Goal: Task Accomplishment & Management: Complete application form

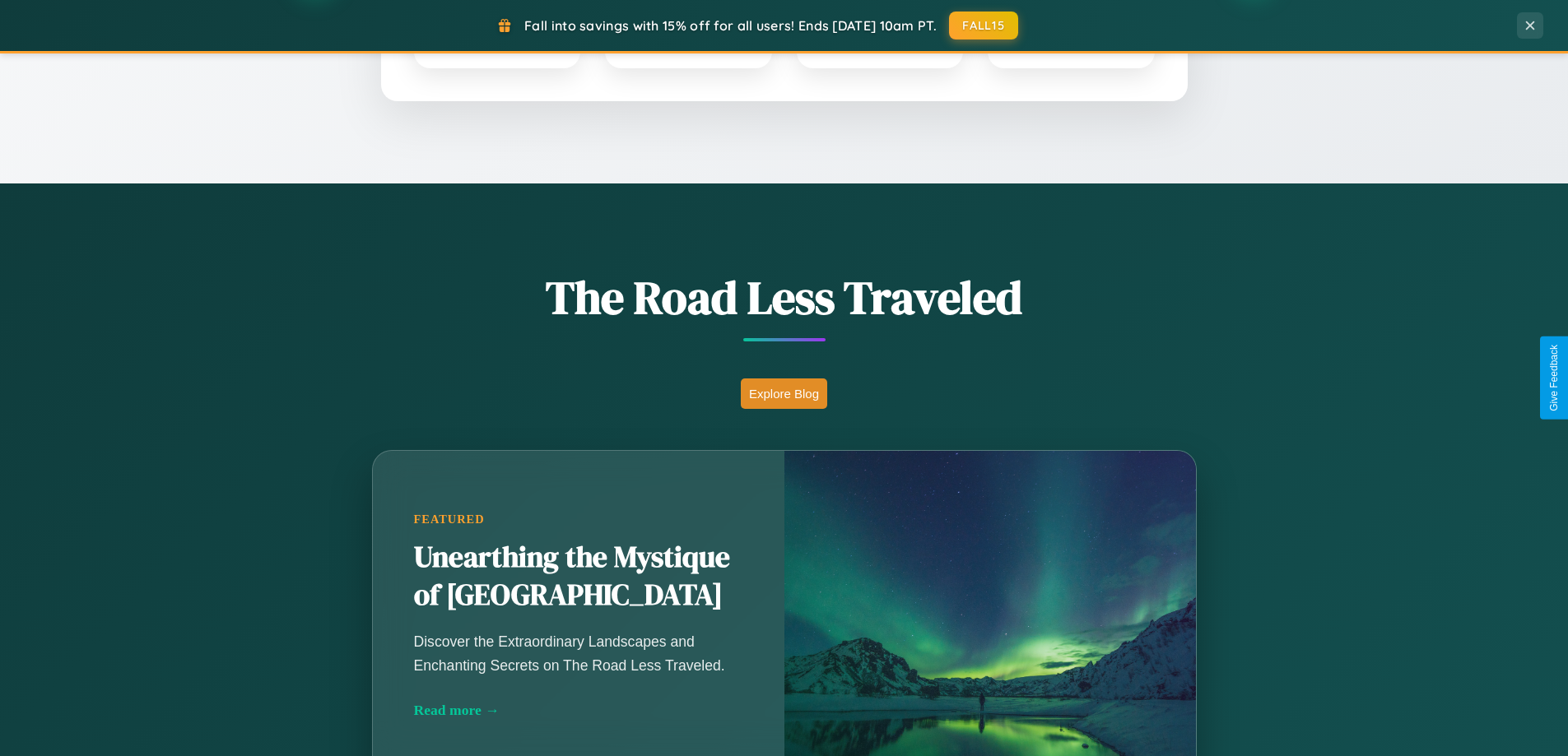
scroll to position [1133, 0]
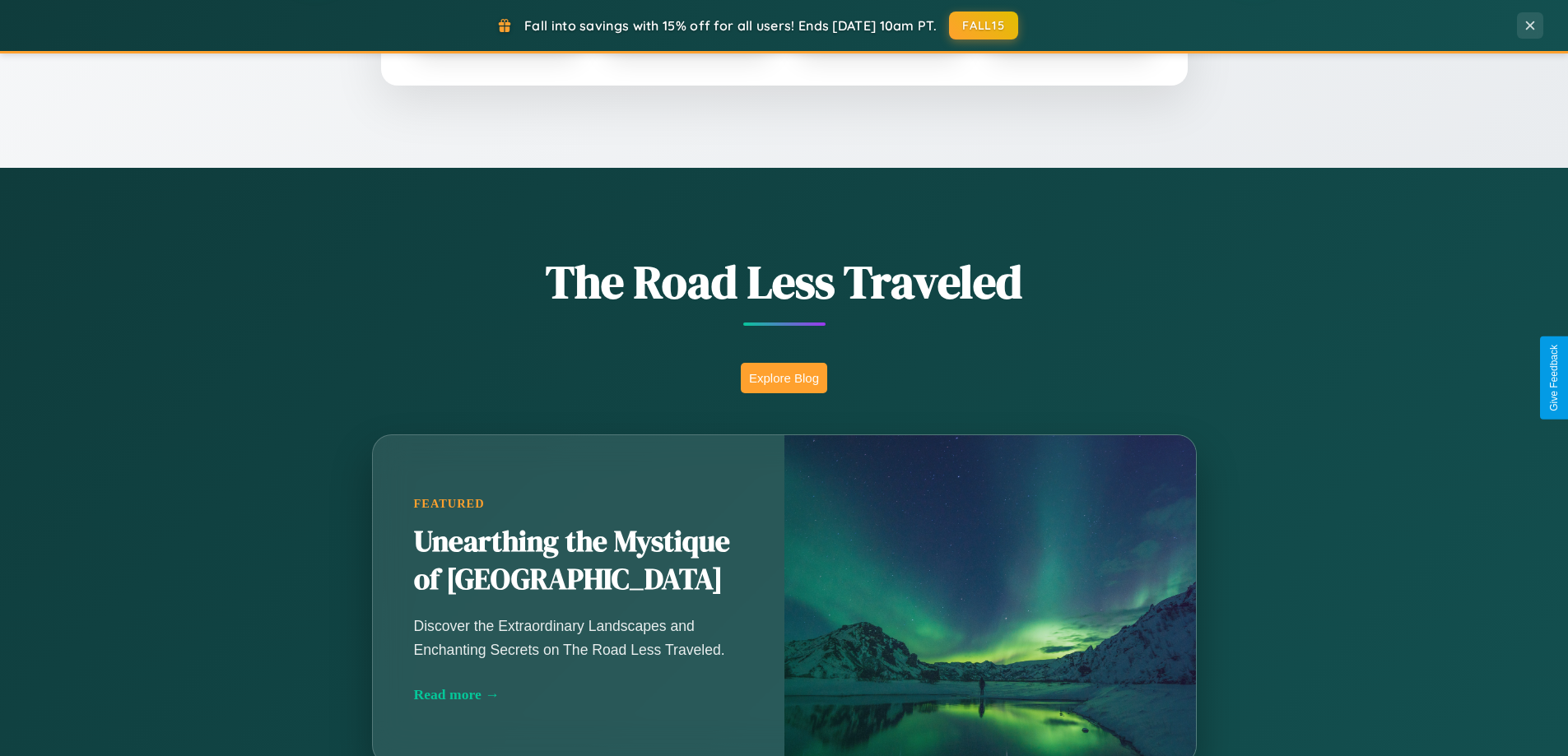
click at [784, 378] on button "Explore Blog" at bounding box center [784, 378] width 87 height 30
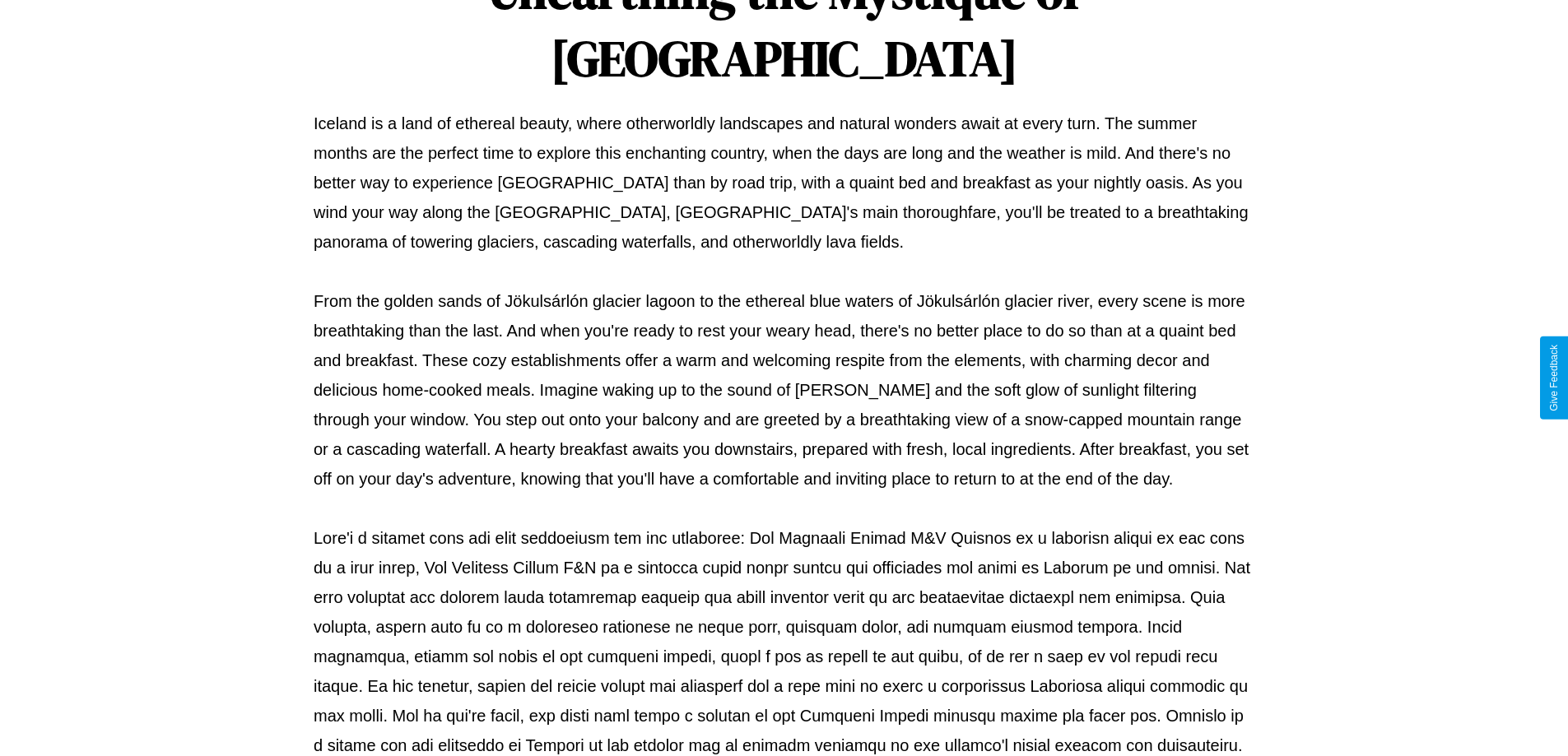
scroll to position [533, 0]
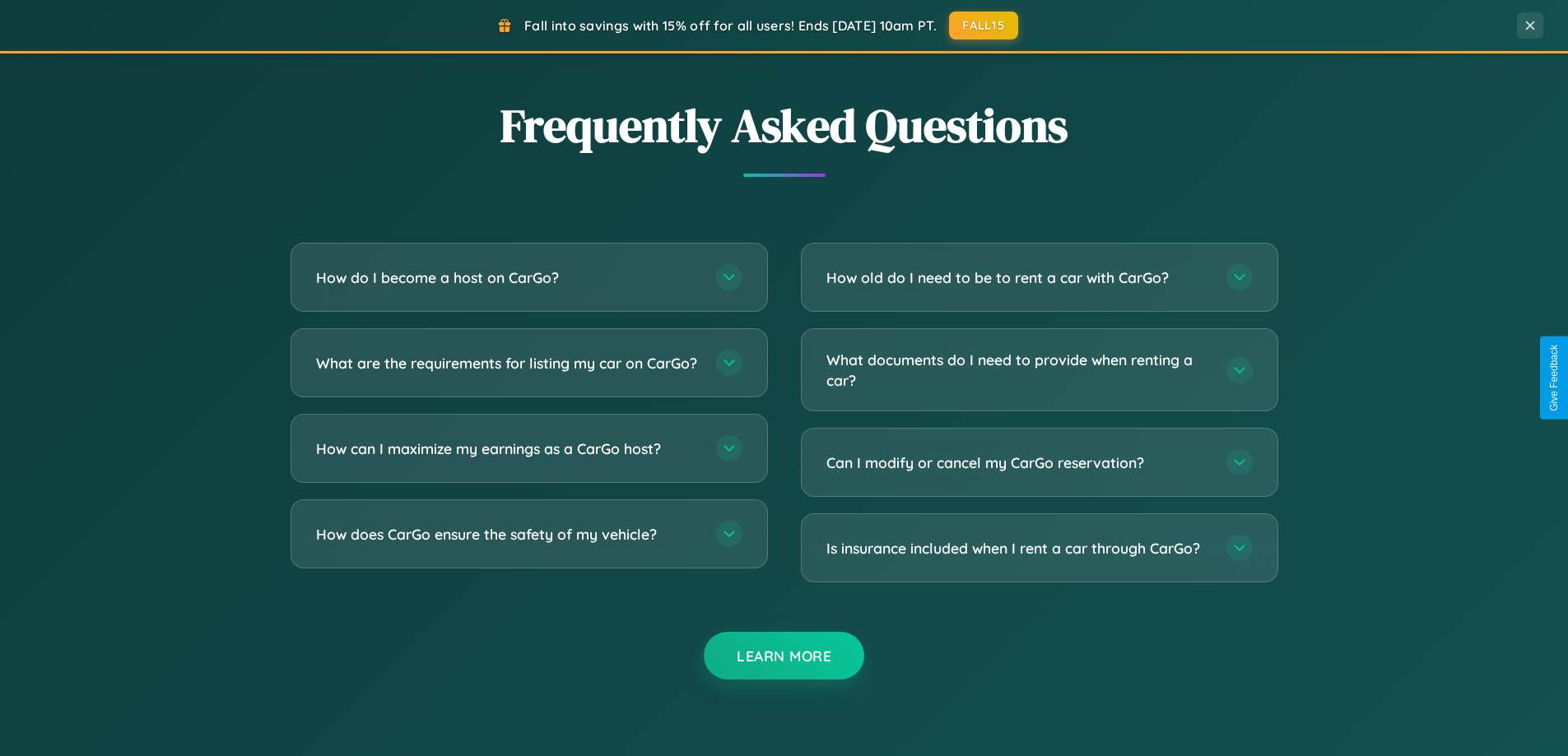
scroll to position [3166, 0]
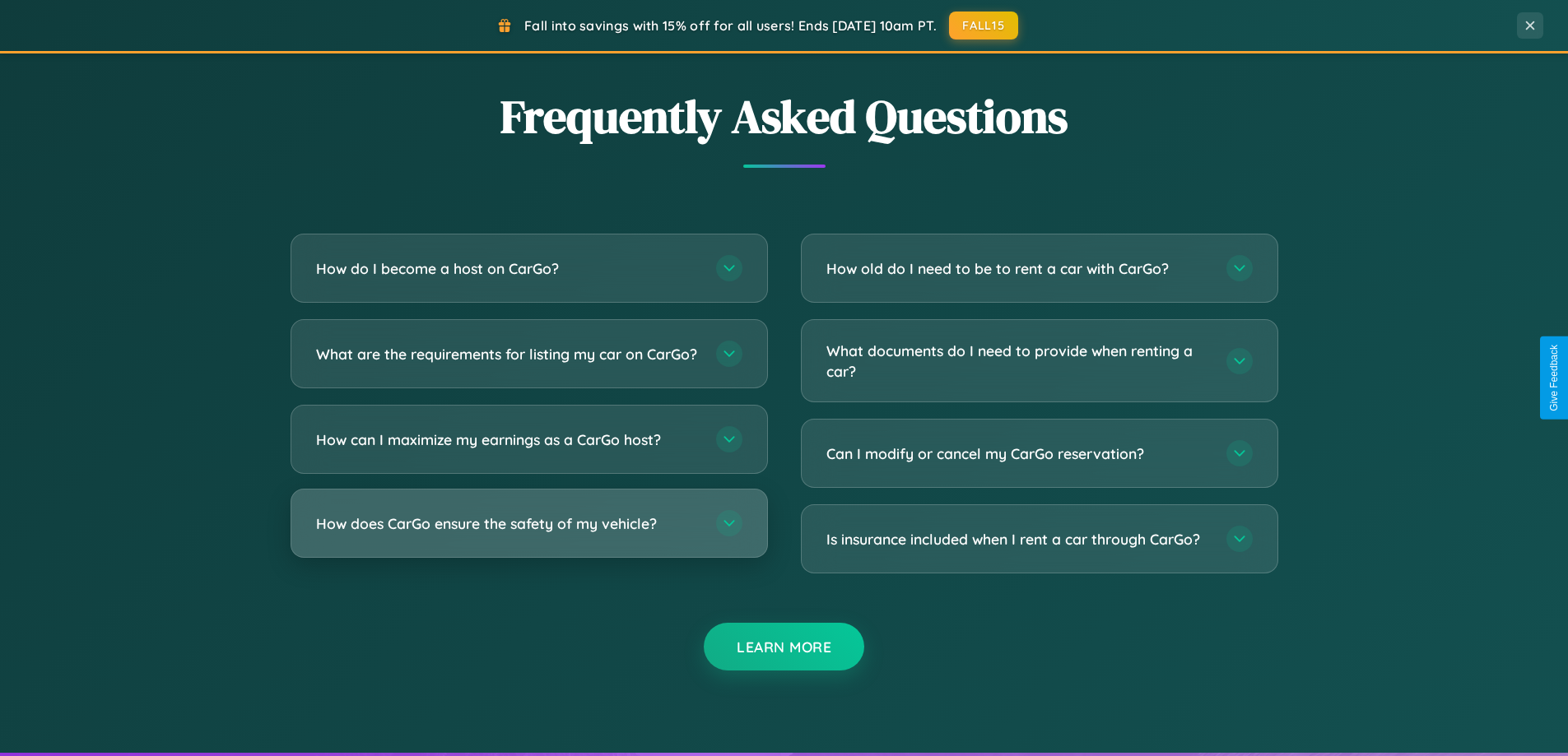
click at [528, 534] on h3 "How does CarGo ensure the safety of my vehicle?" at bounding box center [507, 523] width 383 height 21
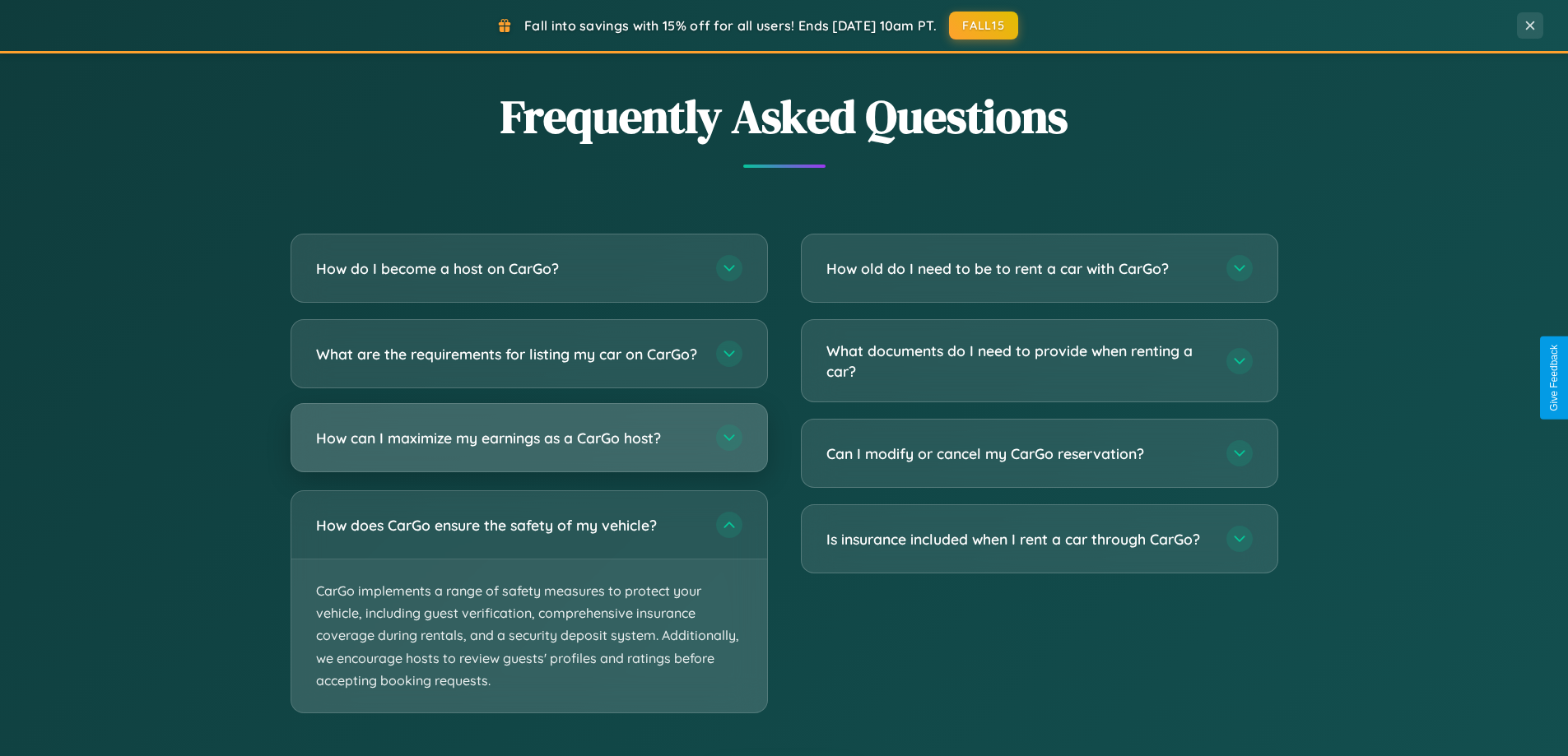
click at [528, 449] on h3 "How can I maximize my earnings as a CarGo host?" at bounding box center [507, 438] width 383 height 21
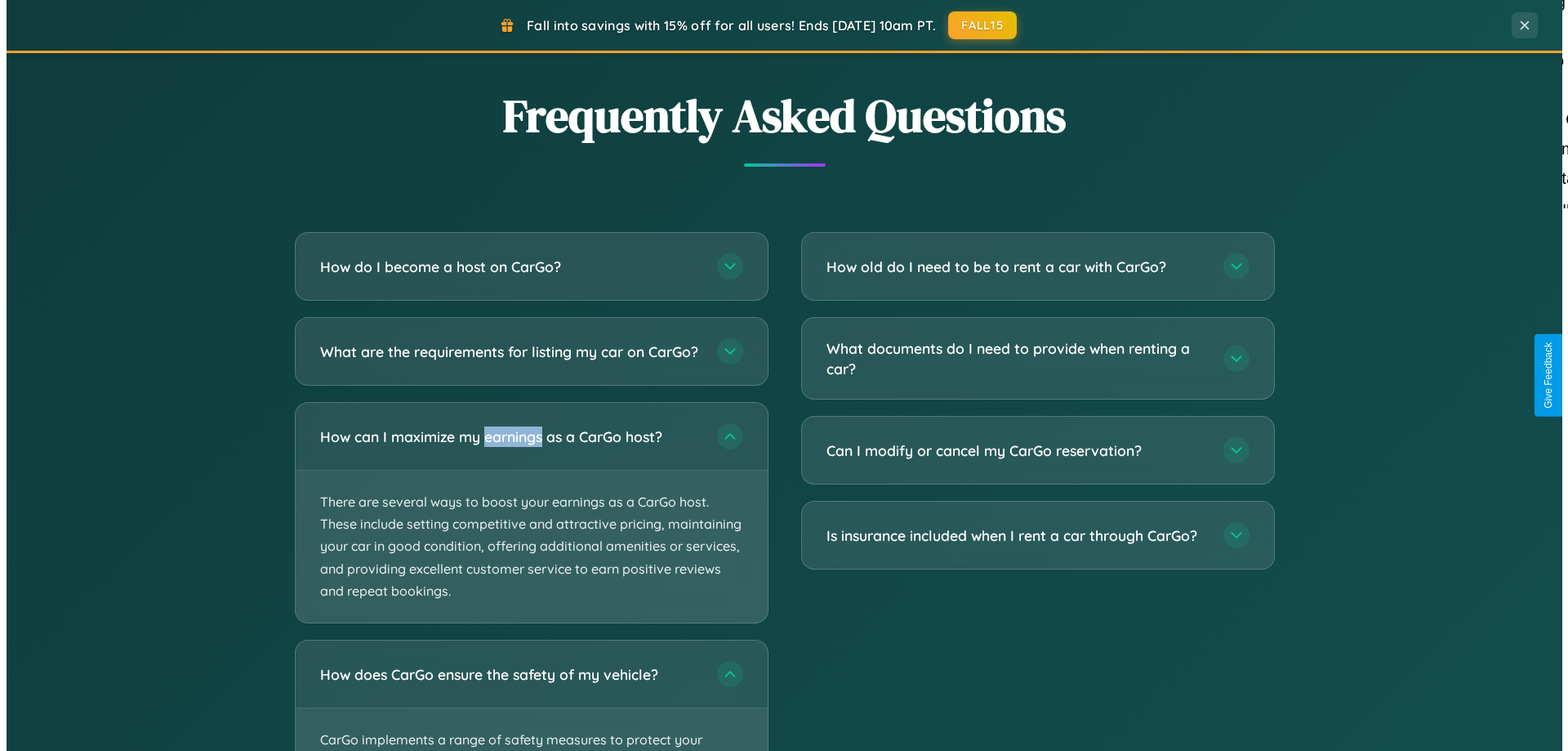
scroll to position [0, 0]
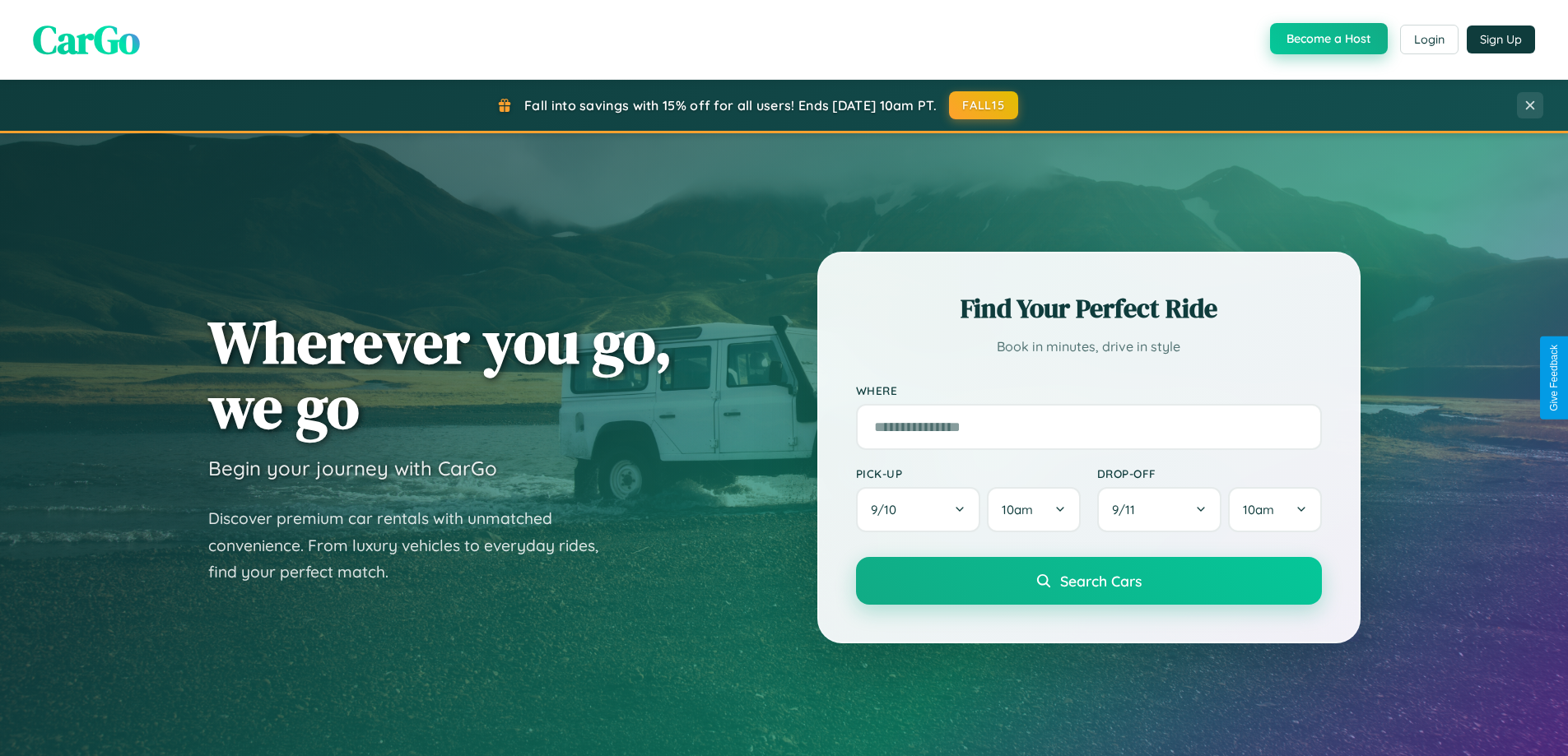
click at [1326, 39] on button "Become a Host" at bounding box center [1328, 38] width 118 height 31
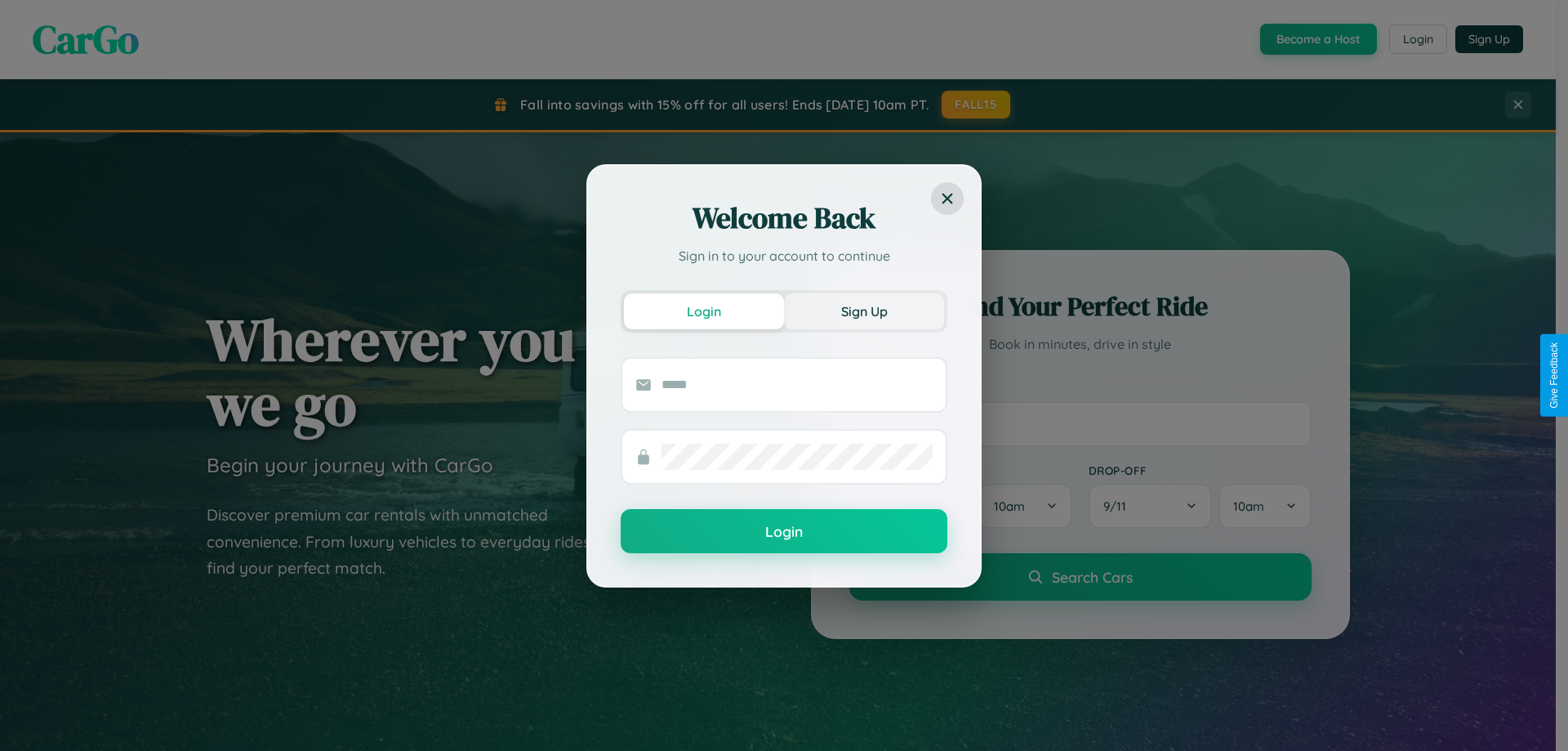
click at [865, 311] on button "Sign Up" at bounding box center [864, 312] width 160 height 36
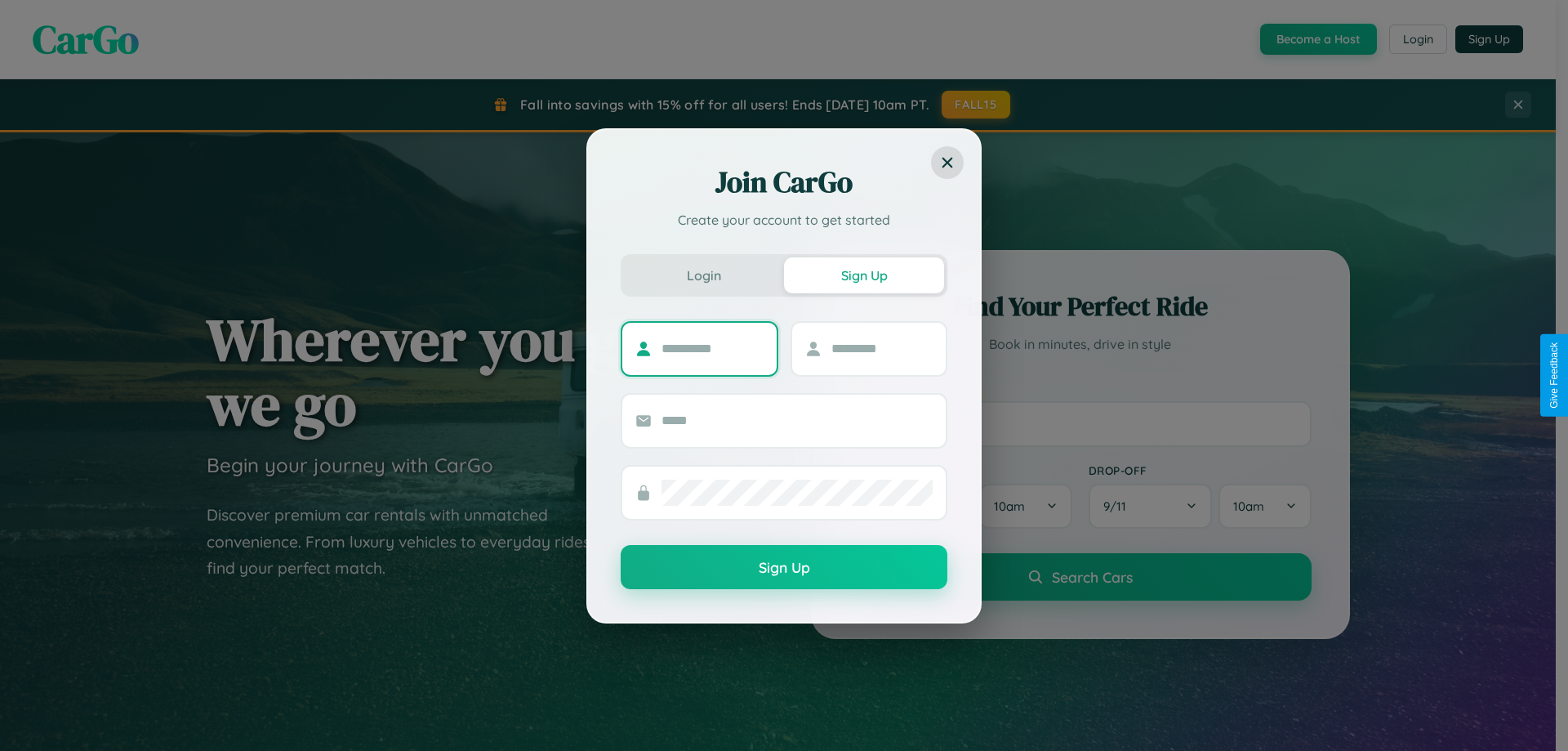
click at [712, 348] on input "text" at bounding box center [712, 349] width 102 height 26
type input "*****"
click at [882, 348] on input "text" at bounding box center [882, 349] width 102 height 26
type input "******"
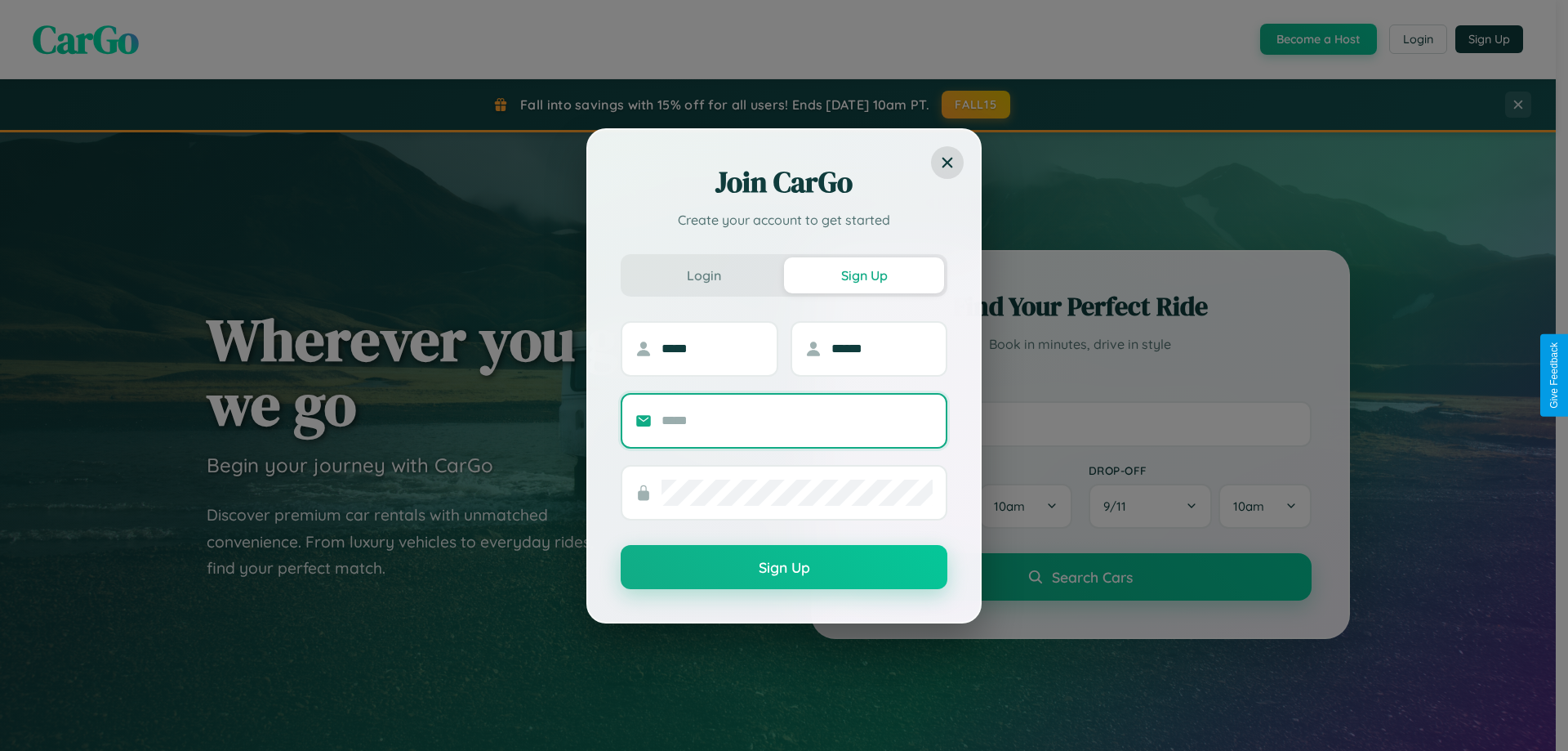
click at [798, 420] on input "text" at bounding box center [798, 420] width 272 height 26
type input "**********"
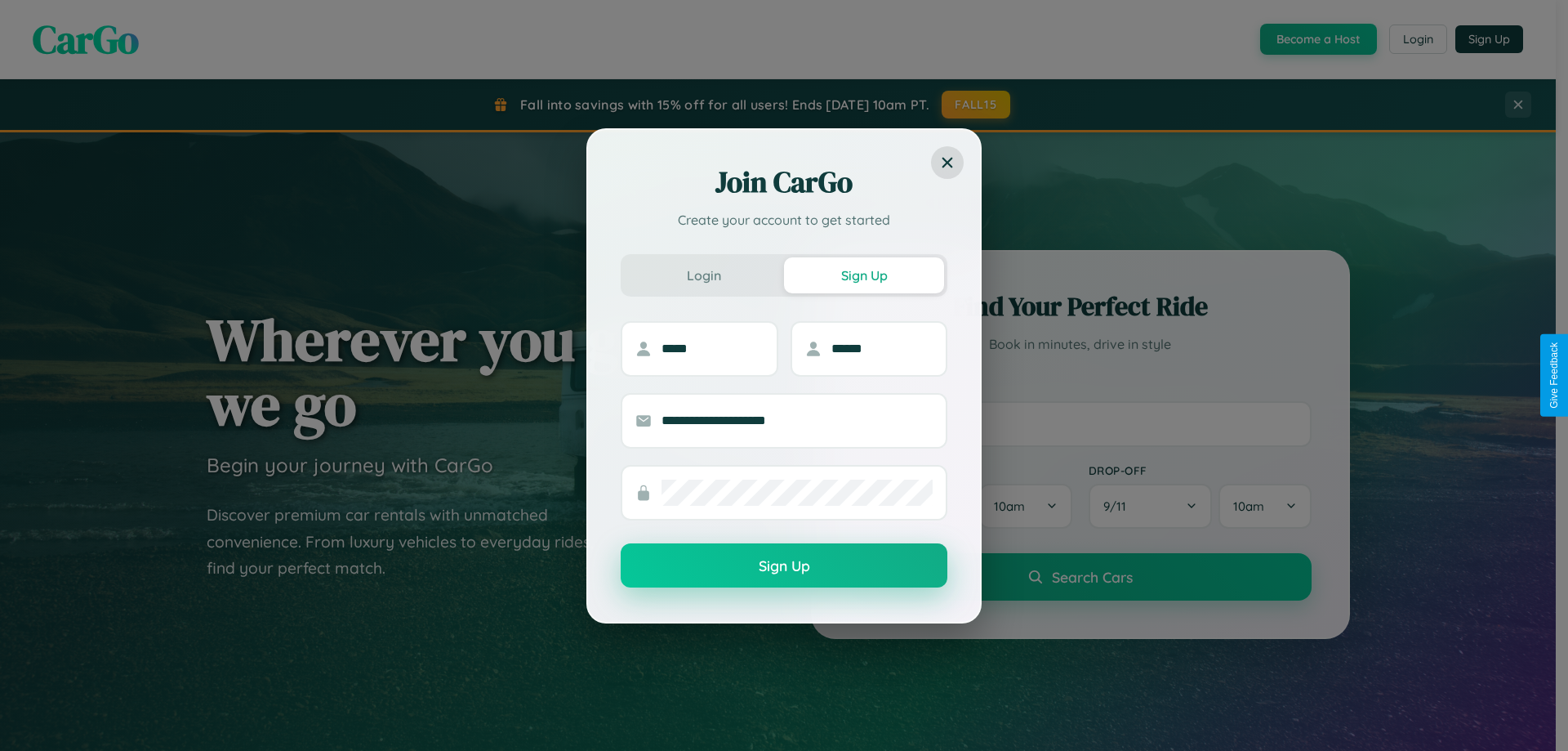
click at [784, 566] on button "Sign Up" at bounding box center [784, 565] width 327 height 44
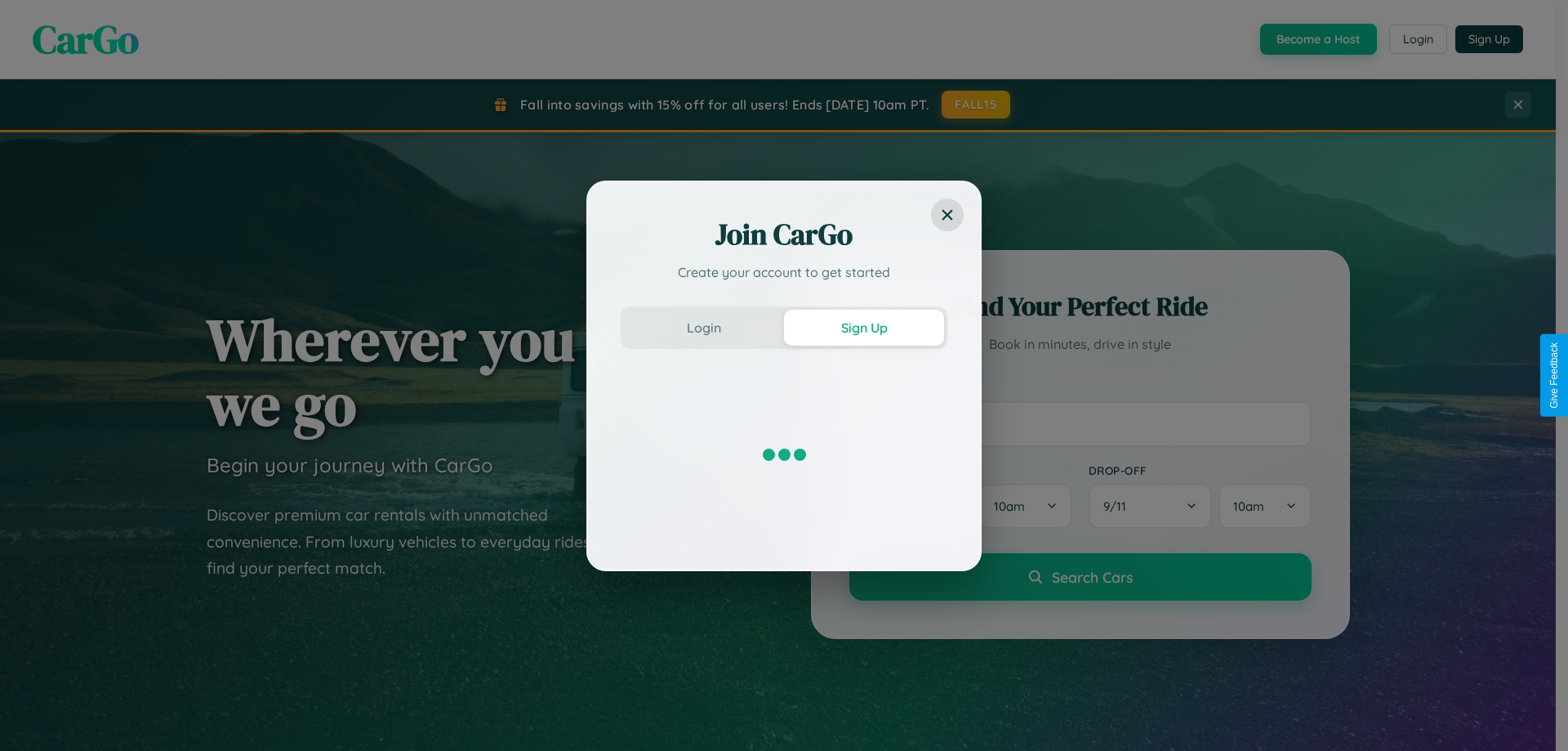
click at [1316, 39] on div "Join CarGo Create your account to get started Login Sign Up" at bounding box center [784, 375] width 1568 height 751
